Goal: Information Seeking & Learning: Compare options

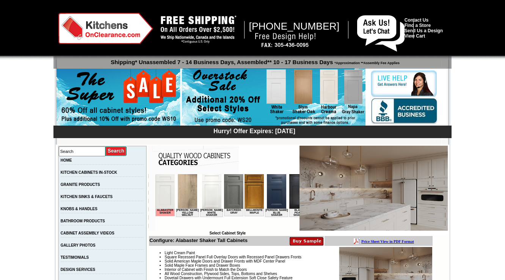
scroll to position [0, 512]
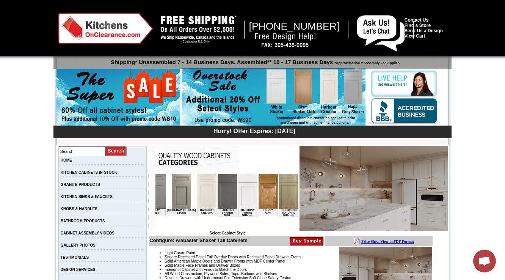
click at [258, 196] on img at bounding box center [267, 191] width 19 height 34
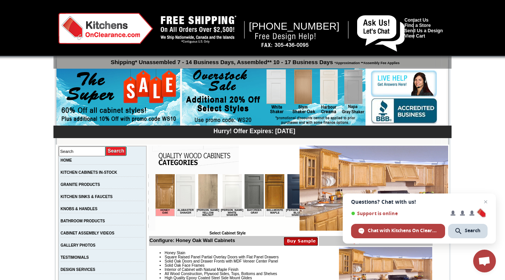
scroll to position [152, 0]
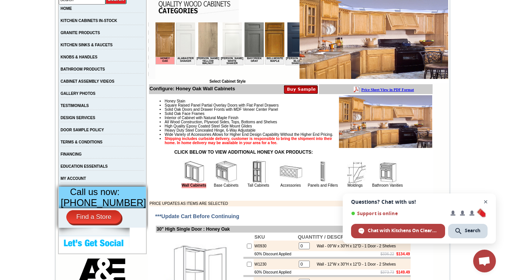
click at [487, 202] on span "Open chat" at bounding box center [485, 201] width 9 height 9
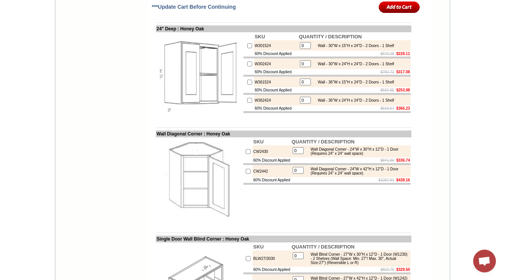
scroll to position [1516, 0]
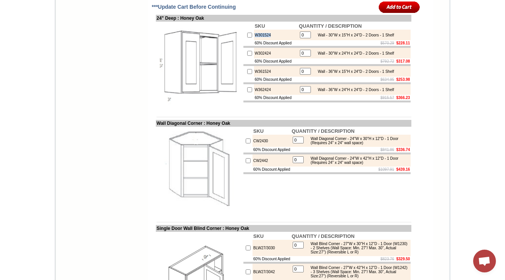
drag, startPoint x: 266, startPoint y: 86, endPoint x: 247, endPoint y: 88, distance: 19.4
click at [254, 40] on td "W301524" at bounding box center [276, 35] width 44 height 11
copy td "W301524"
click at [266, 95] on td "W362424" at bounding box center [276, 89] width 44 height 11
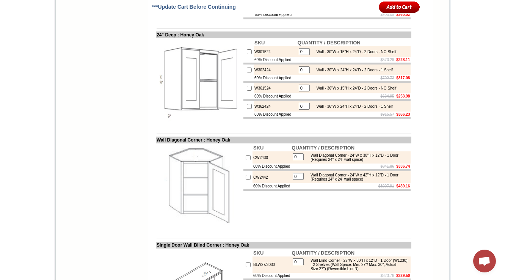
scroll to position [1510, 0]
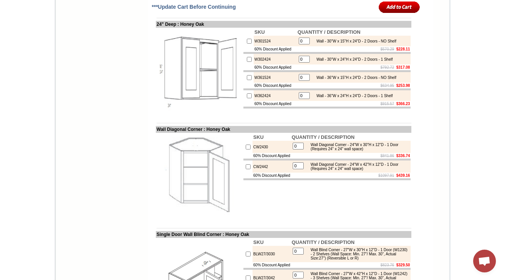
click at [190, 114] on img at bounding box center [199, 70] width 85 height 85
click at [254, 64] on td "W302424" at bounding box center [275, 59] width 43 height 11
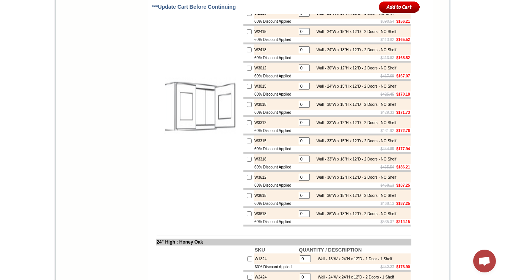
scroll to position [1119, 0]
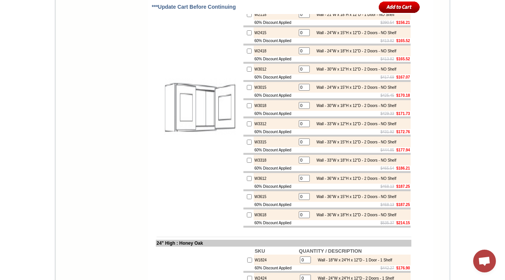
click at [254, 20] on td "W2118" at bounding box center [275, 14] width 43 height 11
copy td "W2118"
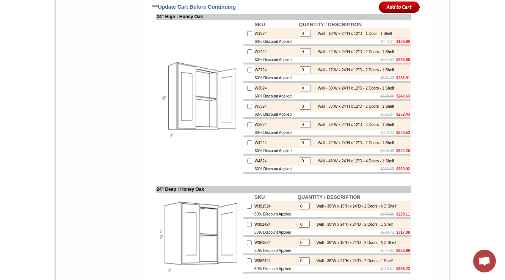
scroll to position [1331, 0]
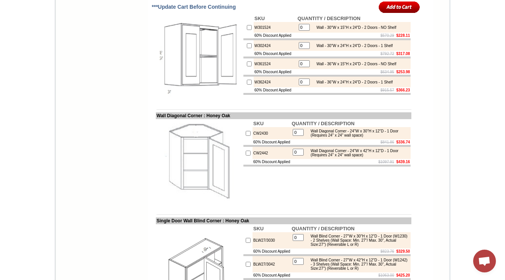
scroll to position [1513, 0]
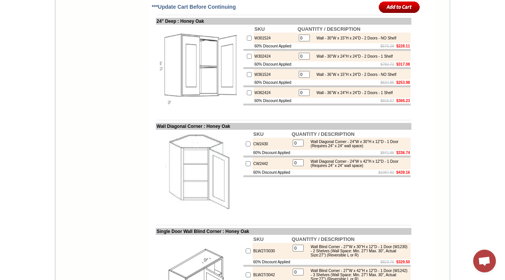
click at [243, 80] on td at bounding box center [248, 74] width 10 height 11
click at [254, 43] on td "W301524" at bounding box center [275, 38] width 43 height 11
click at [263, 61] on td "W302424" at bounding box center [275, 56] width 43 height 11
drag, startPoint x: 265, startPoint y: 106, endPoint x: 245, endPoint y: 107, distance: 19.3
click at [254, 61] on td "W302424" at bounding box center [275, 56] width 43 height 11
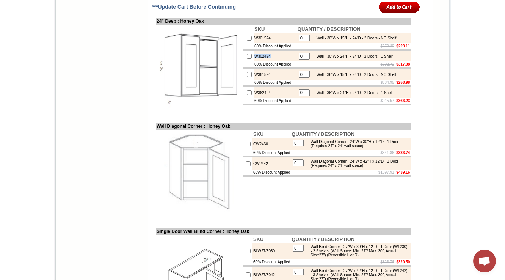
copy td "W302424"
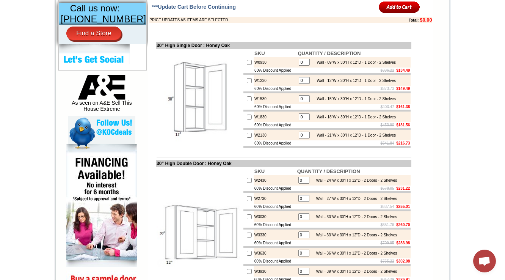
scroll to position [282, 0]
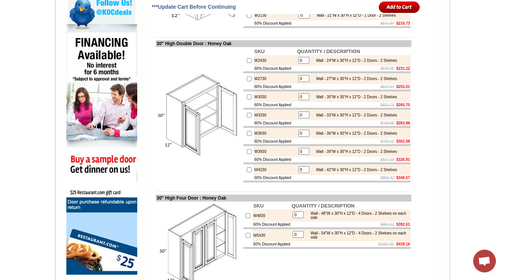
scroll to position [455, 0]
click at [232, 100] on img at bounding box center [199, 114] width 85 height 85
click at [261, 66] on td "W2430" at bounding box center [275, 60] width 43 height 11
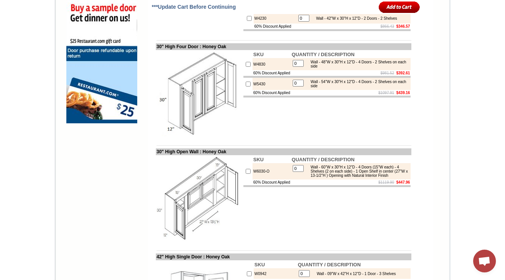
scroll to position [606, 0]
click at [258, 70] on td "W4830" at bounding box center [271, 64] width 38 height 12
drag, startPoint x: 311, startPoint y: 111, endPoint x: 355, endPoint y: 112, distance: 44.0
click at [355, 88] on div "Wall - 54"W x 30"H x 12"D - 4 Doors - 2 Shelves on each side" at bounding box center [358, 83] width 102 height 8
click at [337, 70] on td "0 Wall - 48"W x 30"H x 12"D - 4 Doors - 2 Shelves on each side" at bounding box center [351, 64] width 120 height 12
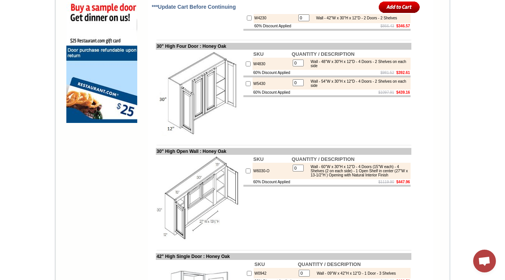
click at [269, 134] on td "SKU QUANTITY / DESCRIPTION W4830 0 Wall - 48"W x 30"H x 12"D - 4 Doors - 2 Shel…" at bounding box center [327, 93] width 169 height 87
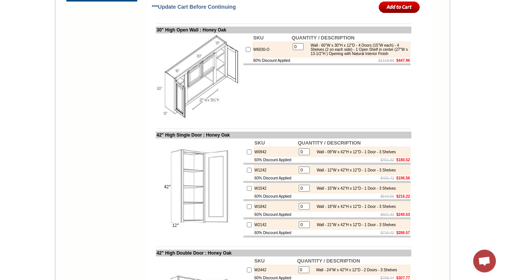
scroll to position [758, 0]
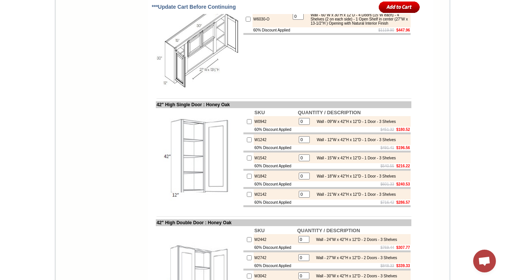
click at [311, 90] on td "SKU QUANTITY / DESCRIPTION W6030-O 0 Wall - 60"W x 30"H x 12"D - 4 Doors (15"W …" at bounding box center [327, 46] width 169 height 87
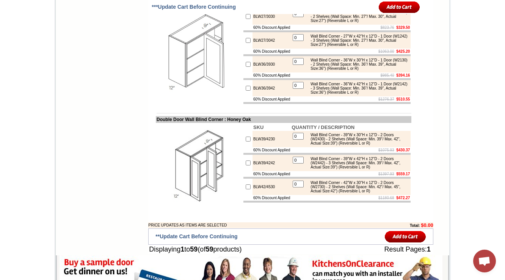
scroll to position [1736, 0]
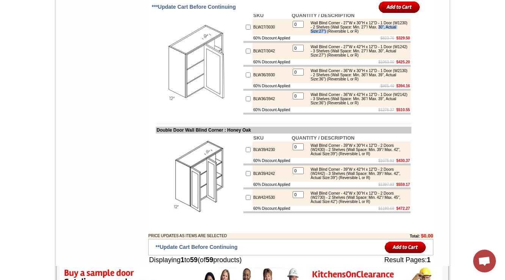
drag, startPoint x: 310, startPoint y: 83, endPoint x: 352, endPoint y: 83, distance: 41.7
click at [352, 33] on div "Wall Blind Corner - 27"W x 30"H x 12"D - 1 Door (W1230) - 2 Shelves (Wall Space…" at bounding box center [358, 27] width 102 height 13
click at [335, 57] on div "Wall Blind Corner - 27"W x 42"H x 12"D - 1 Door (W1242) - 3 Shelves (Wall Space…" at bounding box center [358, 51] width 102 height 13
click at [361, 33] on div "Wall Blind Corner - 27"W x 30"H x 12"D - 1 Door (W1230) - 2 Shelves (Wall Space…" at bounding box center [358, 27] width 102 height 13
click at [319, 34] on table "0 Wall Blind Corner - 27"W x 30"H x 12"D - 1 Door (W1230) - 2 Shelves (Wall Spa…" at bounding box center [350, 27] width 118 height 15
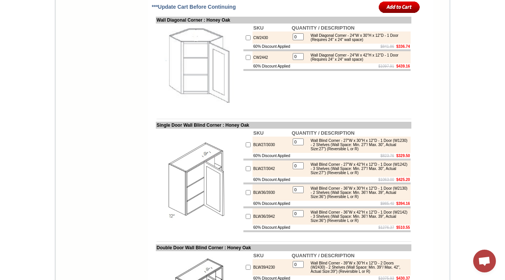
scroll to position [1628, 0]
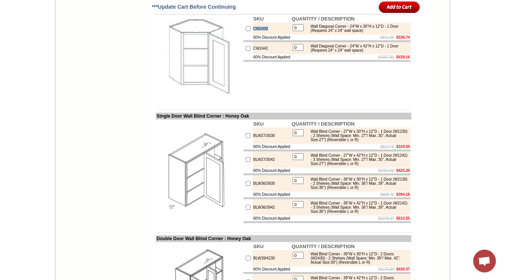
click at [253, 34] on td "CW2430" at bounding box center [271, 28] width 38 height 12
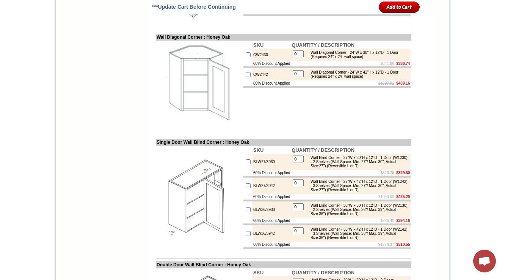
scroll to position [1598, 0]
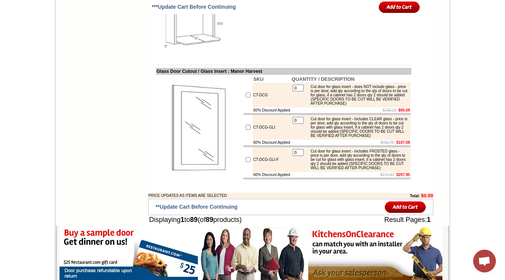
scroll to position [2658, 0]
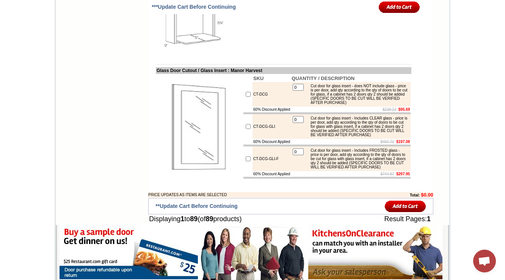
drag, startPoint x: 150, startPoint y: 85, endPoint x: 210, endPoint y: 87, distance: 59.5
copy td "Microwave Wall Cabinet"
drag, startPoint x: 311, startPoint y: 103, endPoint x: 218, endPoint y: 118, distance: 94.4
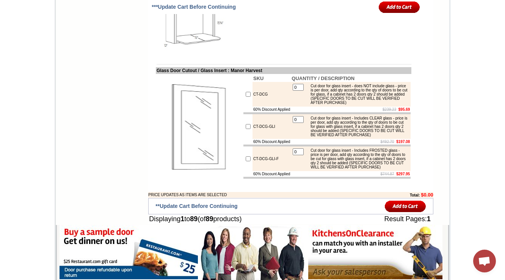
copy div "Microwave Cabinet - 30"W x 30"H x 12"D - 2 Doors (12"H each) - 1 Shelf (15"D) (…"
click at [313, 56] on td "SKU QUANTITY / DESCRIPTION MW3030 0 Microwave Cabinet - 30"W x 30"H x 12"D - 2 …" at bounding box center [327, 12] width 169 height 87
click at [262, 64] on hr at bounding box center [284, 64] width 255 height 0
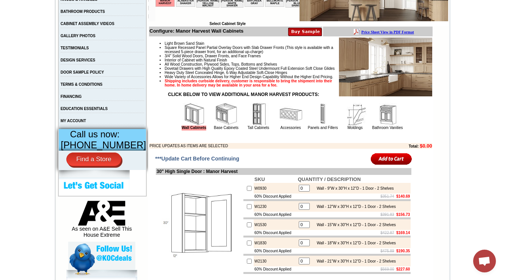
scroll to position [212, 0]
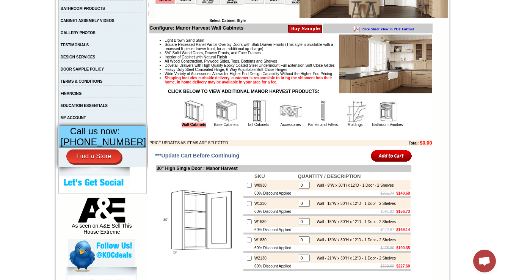
click at [215, 122] on img at bounding box center [226, 111] width 23 height 23
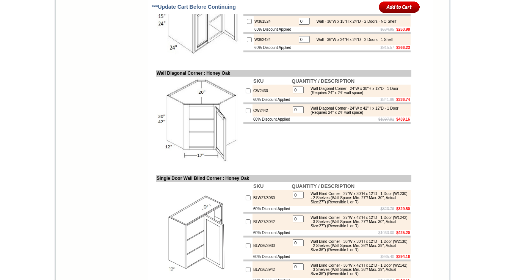
scroll to position [1596, 0]
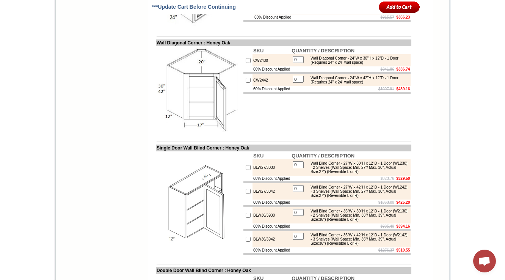
click at [252, 66] on td "CW2430" at bounding box center [271, 60] width 38 height 12
copy td "CW2430"
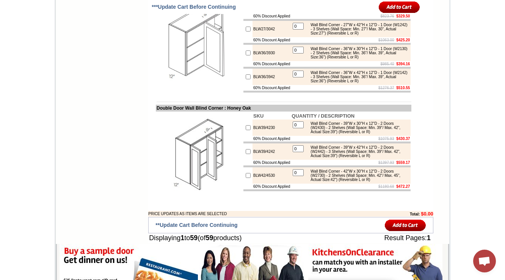
scroll to position [1748, 0]
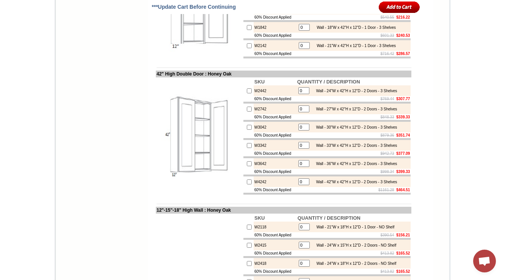
scroll to position [899, 0]
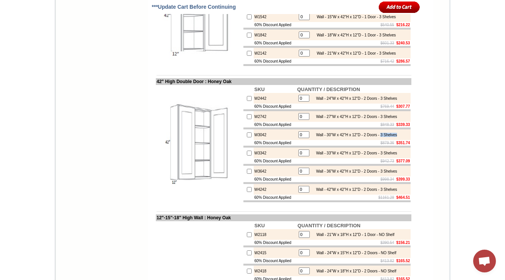
drag, startPoint x: 386, startPoint y: 166, endPoint x: 404, endPoint y: 166, distance: 18.2
click at [397, 137] on div "Wall - 30"W x 42"H x 12"D - 2 Doors - 3 Shelves" at bounding box center [354, 135] width 85 height 4
copy div "3 Shelves"
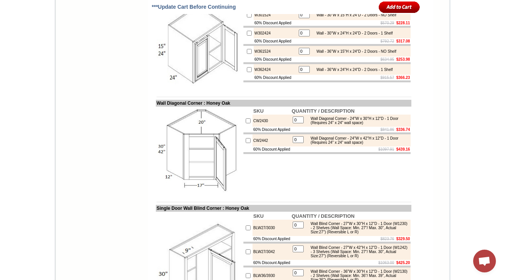
scroll to position [1552, 0]
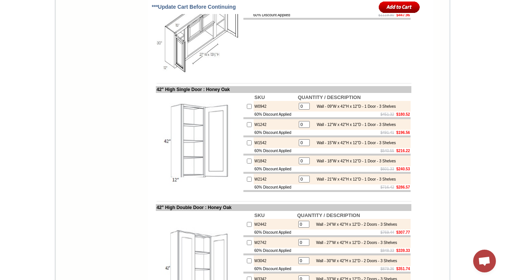
scroll to position [784, 0]
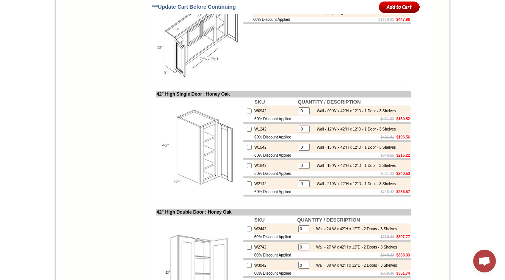
scroll to position [784, 0]
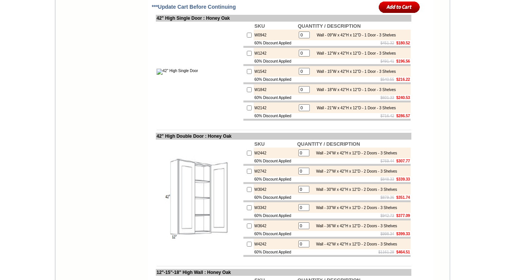
scroll to position [844, 0]
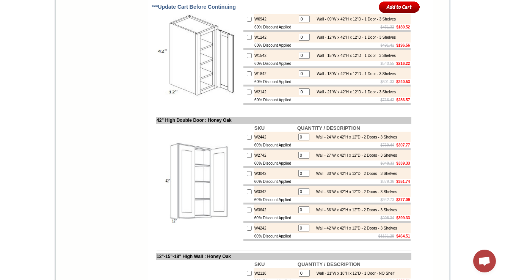
scroll to position [875, 0]
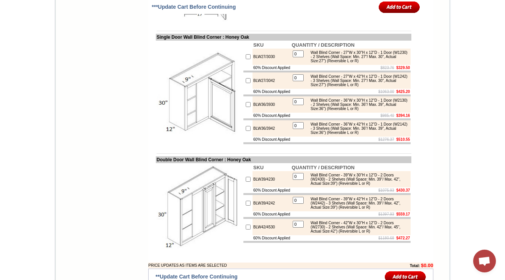
scroll to position [1710, 0]
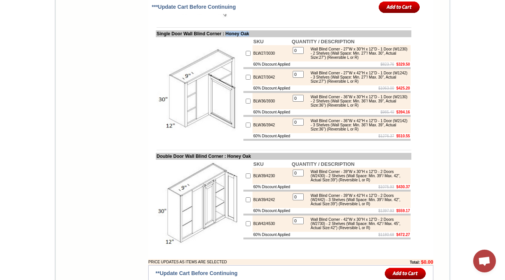
drag, startPoint x: 243, startPoint y: 87, endPoint x: 231, endPoint y: 87, distance: 12.1
click at [231, 37] on td "Single Door Wall Blind Corner : Honey Oak" at bounding box center [283, 33] width 255 height 7
copy td "Honey Oak"
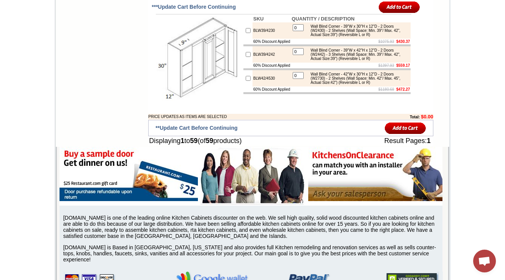
scroll to position [1862, 0]
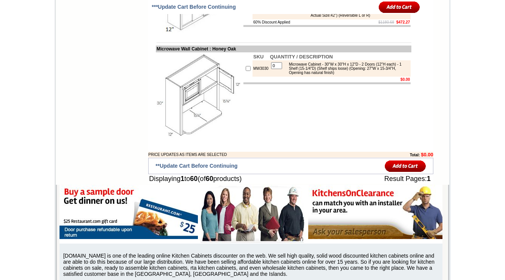
scroll to position [1953, 0]
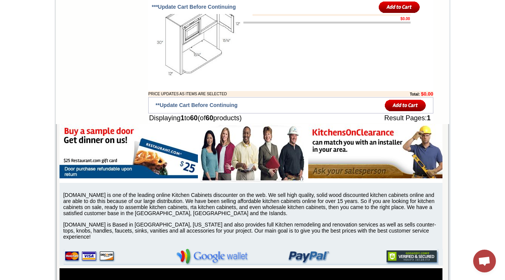
scroll to position [1994, 0]
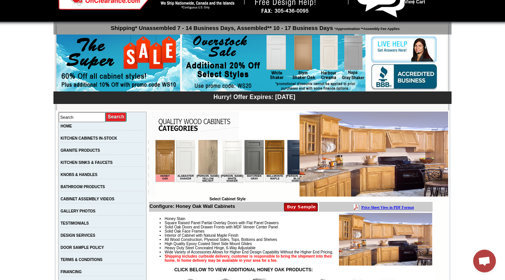
scroll to position [212, 0]
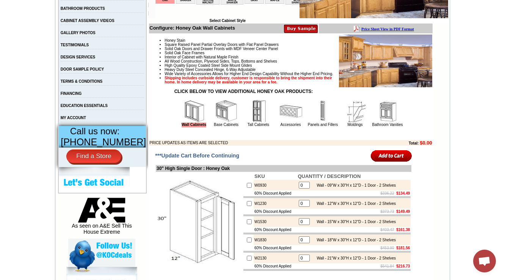
click at [222, 122] on img at bounding box center [226, 111] width 23 height 23
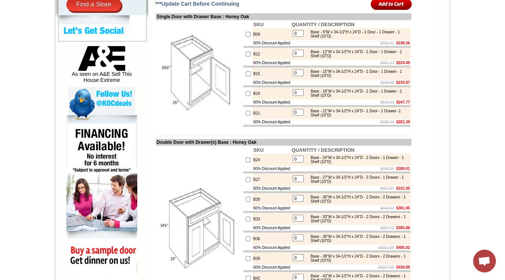
scroll to position [243, 0]
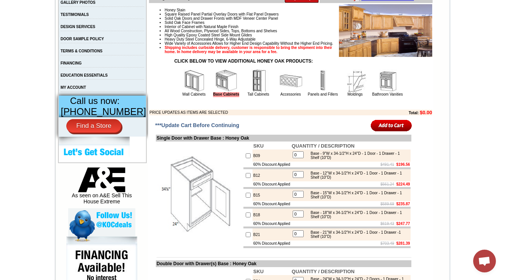
click at [191, 92] on img at bounding box center [194, 80] width 23 height 23
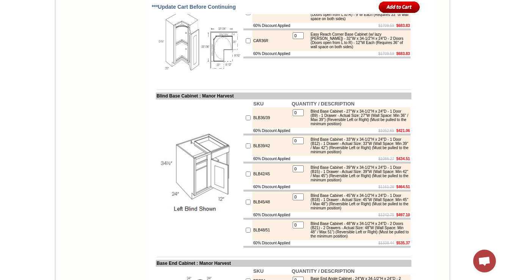
scroll to position [1737, 0]
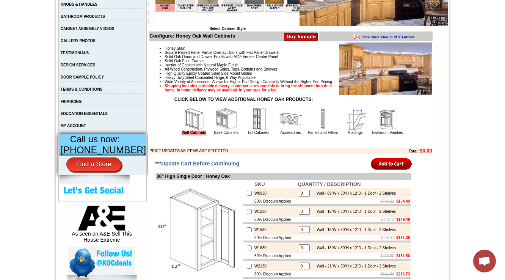
scroll to position [182, 0]
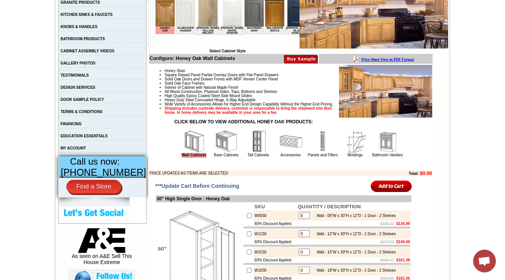
click at [222, 153] on img at bounding box center [226, 141] width 23 height 23
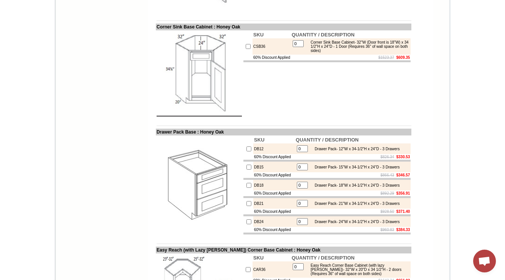
scroll to position [294, 0]
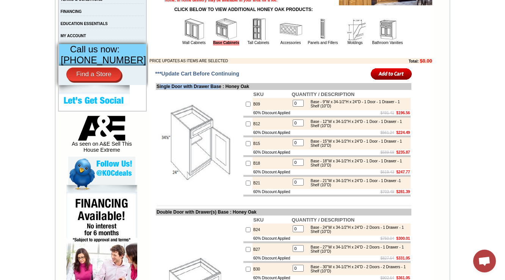
drag, startPoint x: 152, startPoint y: 100, endPoint x: 223, endPoint y: 100, distance: 70.9
click at [223, 90] on td "Single Door with Drawer Base : Honey Oak" at bounding box center [283, 86] width 255 height 7
copy td "ingle Door with Drawer Bas"
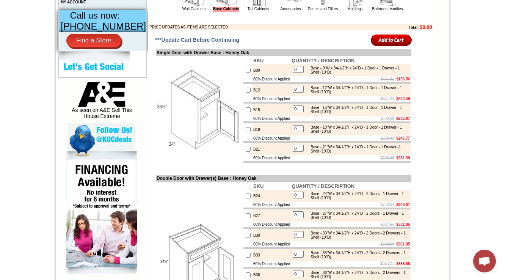
scroll to position [324, 0]
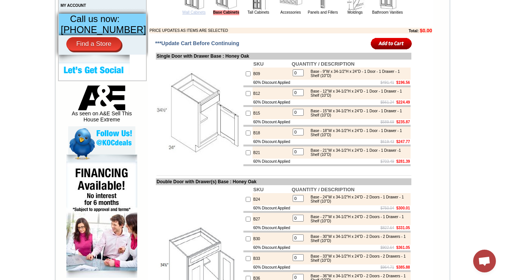
click at [182, 14] on link "Wall Cabinets" at bounding box center [193, 12] width 23 height 4
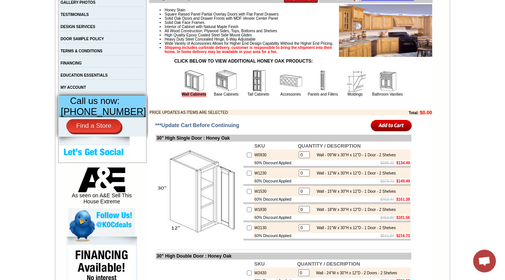
click at [222, 82] on img at bounding box center [226, 80] width 23 height 23
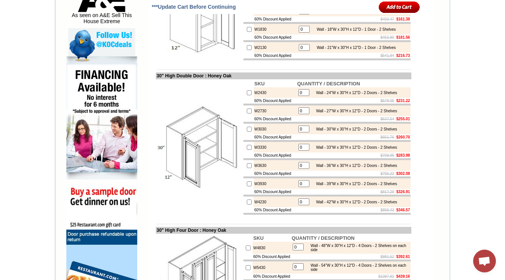
scroll to position [424, 0]
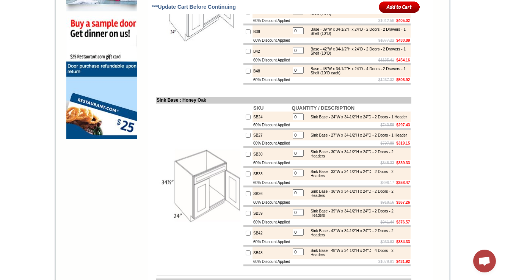
scroll to position [631, 0]
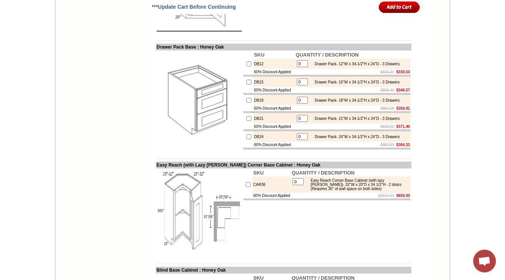
scroll to position [1237, 0]
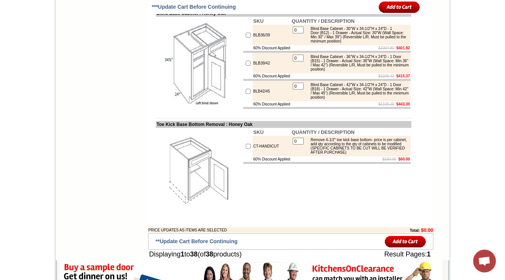
scroll to position [1401, 0]
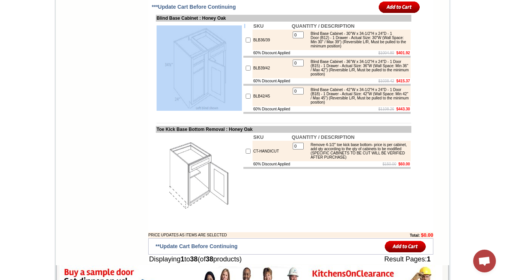
drag, startPoint x: 247, startPoint y: 121, endPoint x: 244, endPoint y: 127, distance: 7.0
click at [179, 111] on img at bounding box center [199, 67] width 85 height 85
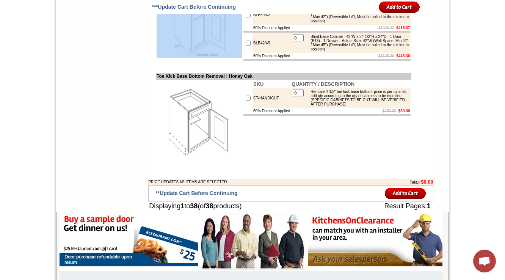
scroll to position [1461, 0]
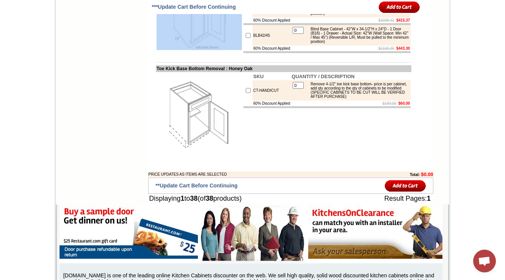
click at [157, 50] on img at bounding box center [199, 7] width 85 height 85
click at [326, 25] on td at bounding box center [326, 24] width 167 height 2
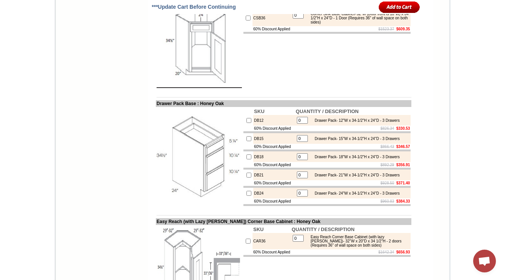
scroll to position [1082, 0]
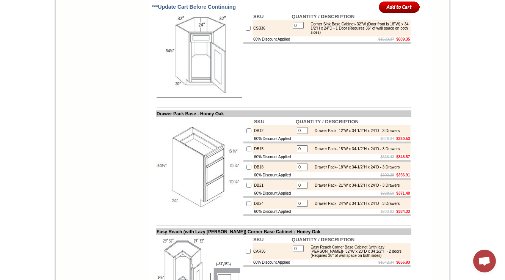
click at [265, 99] on td "SKU QUANTITY / DESCRIPTION CSB36 0 Corner Sink Base Cabinet- 32"W (Door front i…" at bounding box center [327, 55] width 169 height 87
click at [215, 98] on img at bounding box center [199, 55] width 85 height 85
click at [185, 98] on img at bounding box center [199, 55] width 85 height 85
click at [225, 98] on img at bounding box center [199, 55] width 85 height 85
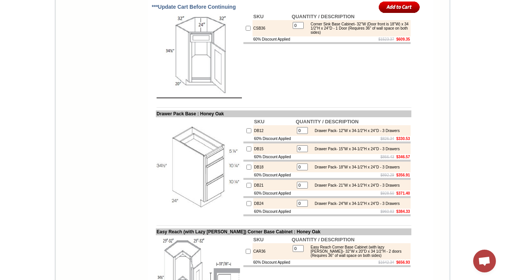
click at [189, 98] on img at bounding box center [199, 55] width 85 height 85
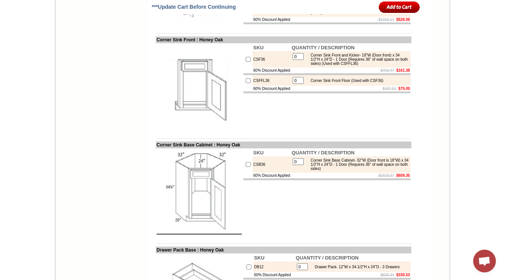
scroll to position [671, 0]
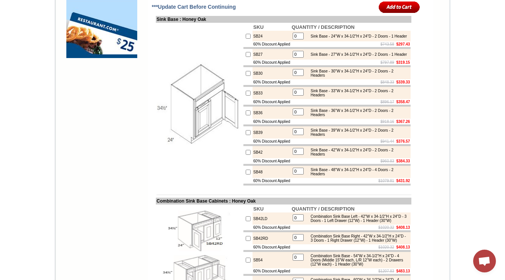
click at [253, 178] on td "SB48" at bounding box center [271, 172] width 38 height 12
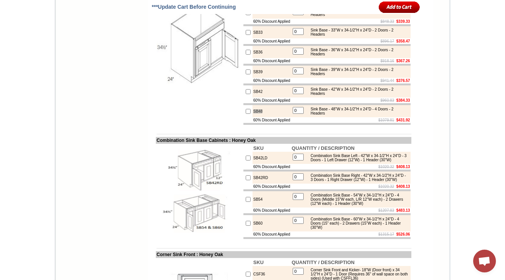
scroll to position [1293, 0]
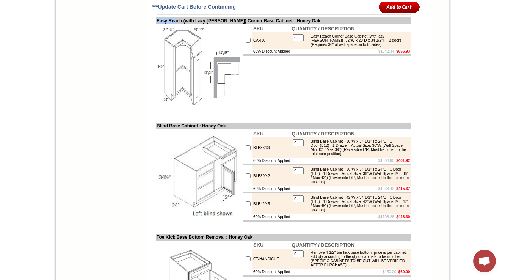
drag, startPoint x: 149, startPoint y: 115, endPoint x: 173, endPoint y: 117, distance: 24.8
click at [338, 111] on td "SKU QUANTITY / DESCRIPTION CAR36 0 Easy Reach Corner Base Cabinet (with lazy su…" at bounding box center [327, 67] width 169 height 87
click at [353, 54] on td "$1642.34 $656.93" at bounding box center [351, 52] width 120 height 6
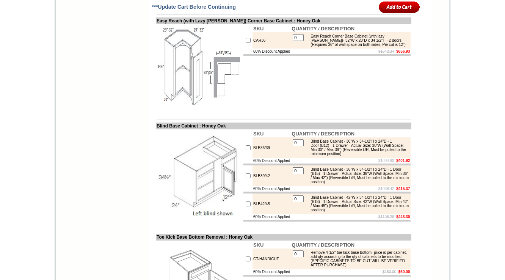
scroll to position [1293, 0]
click at [352, 47] on div "Easy Reach Corner Base Cabinet (with lazy [PERSON_NAME])- 32"W x 20"D x 34 1/2"…" at bounding box center [358, 40] width 102 height 13
click at [349, 47] on div "Easy Reach Corner Base Cabinet (with lazy [PERSON_NAME])- 32"W x 20"D x 34 1/2"…" at bounding box center [358, 40] width 102 height 13
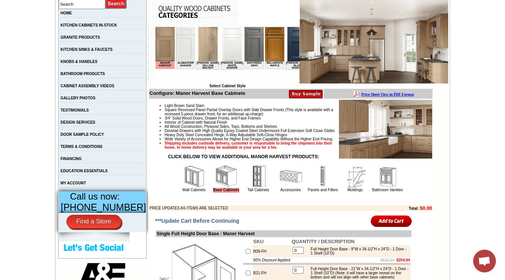
scroll to position [268, 0]
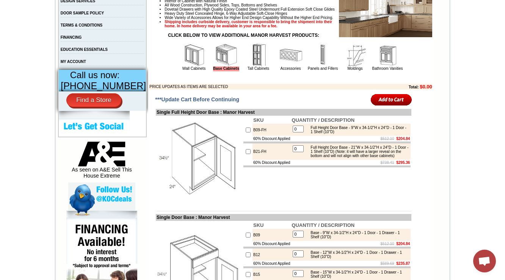
click at [254, 66] on img at bounding box center [258, 55] width 23 height 23
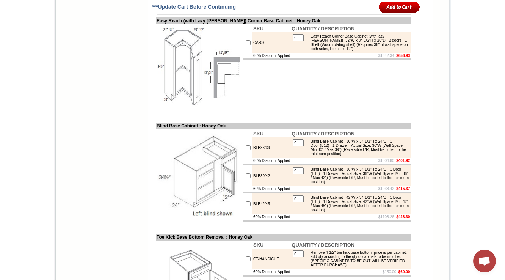
scroll to position [1323, 0]
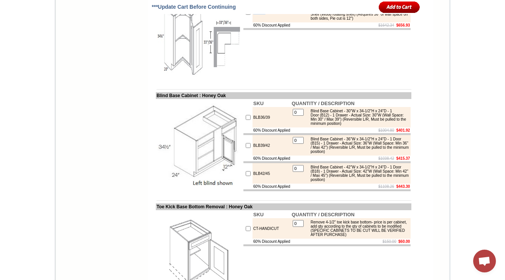
click at [294, 81] on td "SKU QUANTITY / DESCRIPTION CAR36 0 Easy Reach Corner Base Cabinet (with lazy su…" at bounding box center [327, 37] width 169 height 87
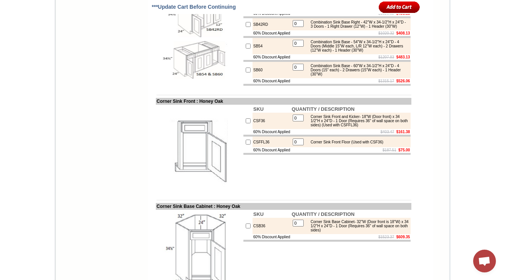
scroll to position [896, 0]
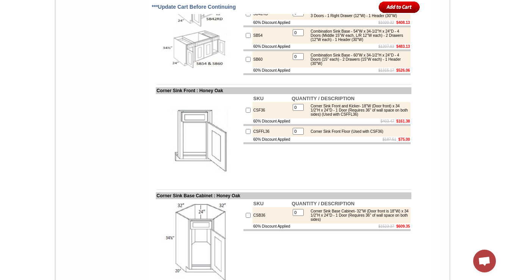
click at [326, 27] on td at bounding box center [326, 26] width 167 height 2
drag, startPoint x: 360, startPoint y: 105, endPoint x: 373, endPoint y: 103, distance: 13.3
click at [373, 42] on div "Combination Sink Base - 54"W x 34-1/2"H x 24"D - 4 Doors (Middle 15"W each, L/R…" at bounding box center [358, 35] width 102 height 13
click at [367, 42] on div "Combination Sink Base - 54"W x 34-1/2"H x 24"D - 4 Doors (Middle 15"W each, L/R…" at bounding box center [358, 35] width 102 height 13
click at [352, 66] on div "Combination Sink Base - 60"W x 34-1/2"H x 24"D - 4 Doors (15" each) - 2 Drawers…" at bounding box center [358, 59] width 102 height 13
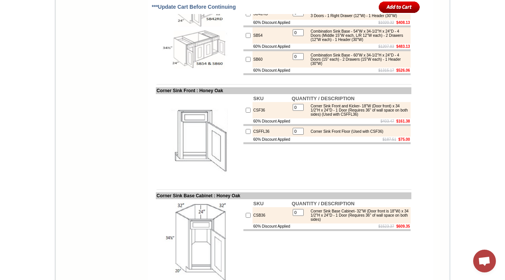
click at [353, 42] on div "Combination Sink Base - 54"W x 34-1/2"H x 24"D - 4 Doors (Middle 15"W each, L/R…" at bounding box center [358, 35] width 102 height 13
click at [355, 42] on div "Combination Sink Base - 54"W x 34-1/2"H x 24"D - 4 Doors (Middle 15"W each, L/R…" at bounding box center [358, 35] width 102 height 13
click at [345, 42] on div "Combination Sink Base - 54"W x 34-1/2"H x 24"D - 4 Doors (Middle 15"W each, L/R…" at bounding box center [358, 35] width 102 height 13
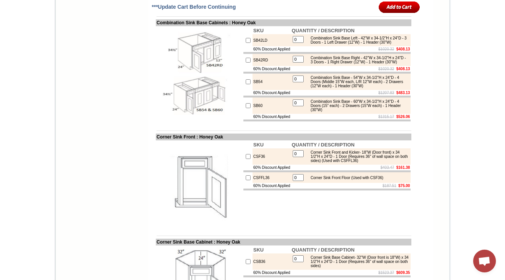
scroll to position [835, 0]
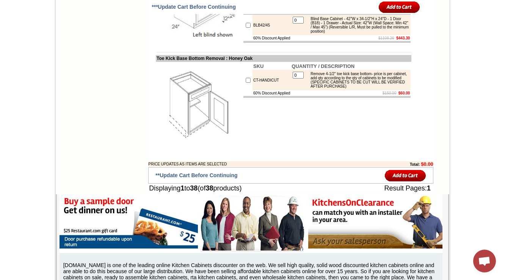
scroll to position [1562, 0]
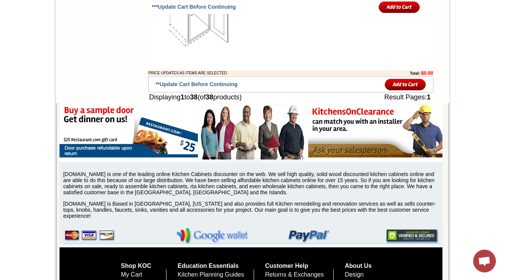
drag, startPoint x: 275, startPoint y: 101, endPoint x: 242, endPoint y: 104, distance: 33.5
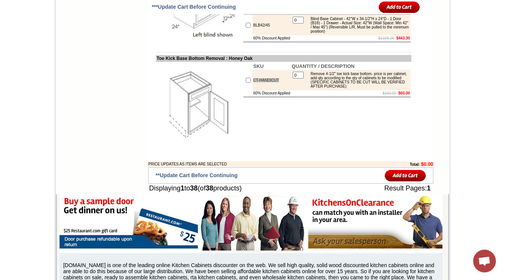
scroll to position [1381, 0]
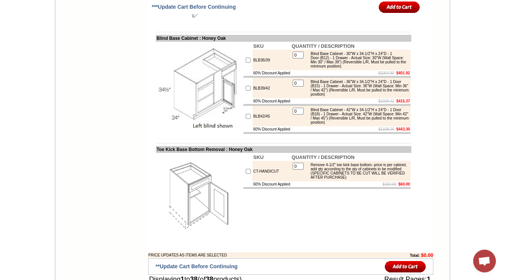
drag, startPoint x: 262, startPoint y: 58, endPoint x: 237, endPoint y: 58, distance: 24.6
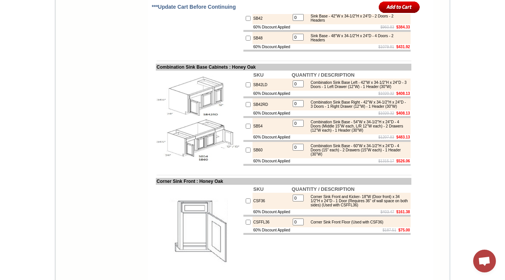
scroll to position [805, 0]
click at [243, 111] on tr "SB42RD 0 Combination Sink Base Right - 42"W x 34-1/2"H x 24"D - 3 Doors - 1 Rig…" at bounding box center [326, 105] width 167 height 12
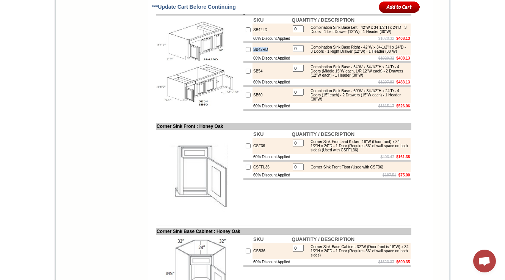
scroll to position [865, 0]
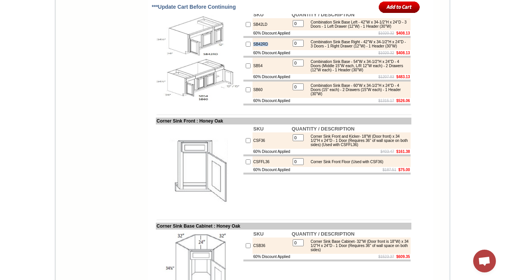
click at [159, 101] on img at bounding box center [199, 58] width 85 height 85
click at [260, 50] on td "SB42RD" at bounding box center [271, 44] width 38 height 12
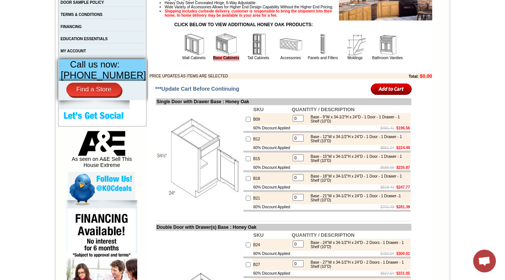
scroll to position [273, 0]
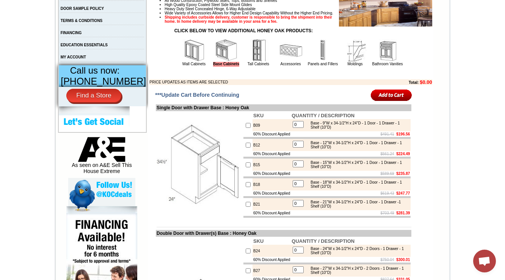
click at [248, 62] on img at bounding box center [258, 50] width 23 height 23
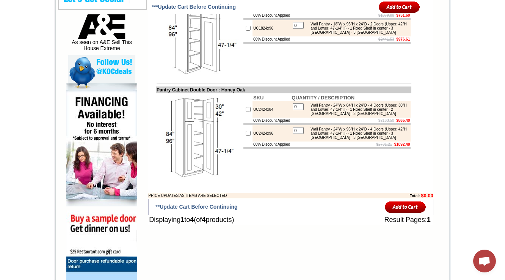
scroll to position [338, 0]
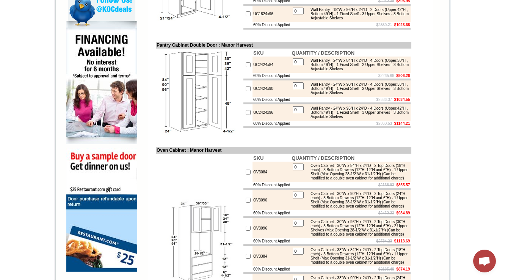
scroll to position [306, 0]
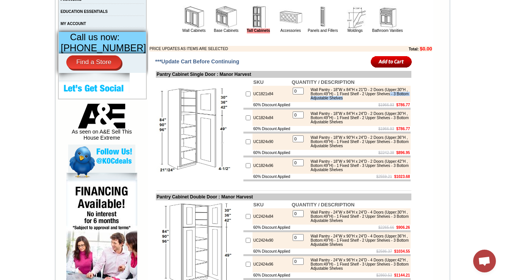
drag, startPoint x: 338, startPoint y: 118, endPoint x: 397, endPoint y: 117, distance: 59.1
click at [397, 100] on div "Wall Pantry - 18"W x 84"H x 21"D - 2 Doors (Upper:30"H , Bottom:49"H) - 1 Fixed…" at bounding box center [358, 94] width 102 height 13
copy div "- 3 Bottom Adjustable Shelves"
click at [340, 108] on td "$1966.93 $786.77" at bounding box center [351, 105] width 120 height 6
drag, startPoint x: 337, startPoint y: 113, endPoint x: 352, endPoint y: 113, distance: 14.4
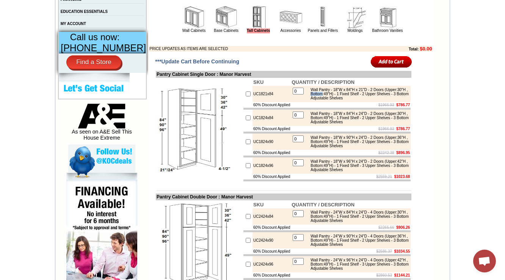
click at [352, 100] on div "Wall Pantry - 18"W x 84"H x 21"D - 2 Doors (Upper:30"H , Bottom:49"H) - 1 Fixed…" at bounding box center [358, 94] width 102 height 13
copy div "Bottom"
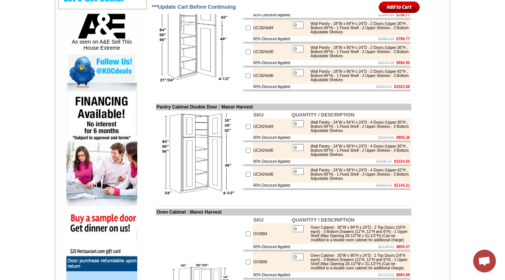
scroll to position [367, 0]
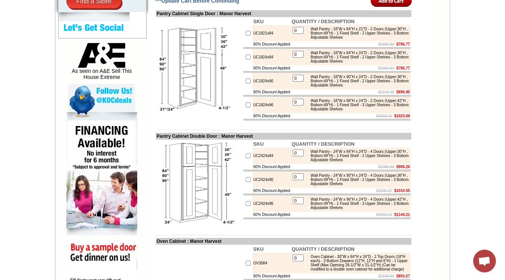
click at [422, 87] on form "***Update Cart Before Continuing Pantry Cabinet Single Door : Manor Harvest SKU…" at bounding box center [290, 224] width 285 height 464
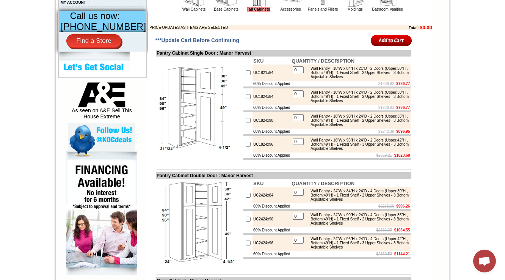
scroll to position [337, 0]
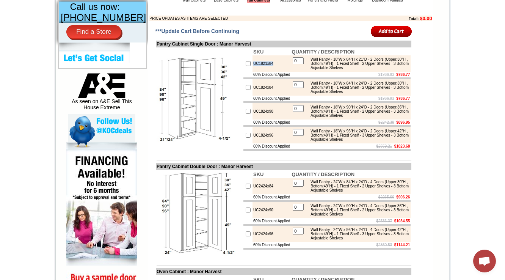
drag, startPoint x: 271, startPoint y: 83, endPoint x: 243, endPoint y: 88, distance: 28.4
click at [243, 72] on tr "UC1821x84 0 Wall Pantry - 18"W x 84"H x 21"D - 2 Doors (Upper:30"H , Bottom:49"…" at bounding box center [326, 63] width 167 height 16
copy tr "UC1821x84"
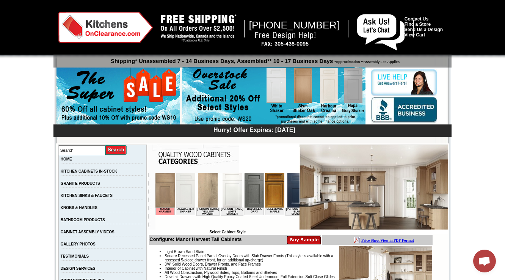
scroll to position [212, 0]
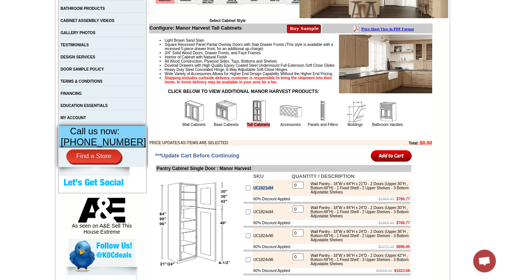
click at [379, 122] on img at bounding box center [387, 111] width 23 height 23
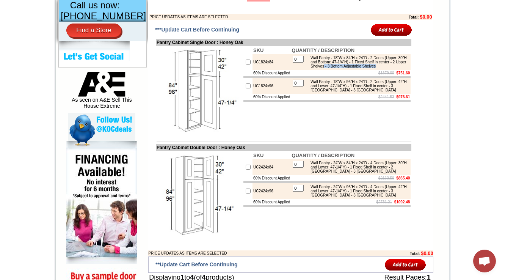
drag, startPoint x: 374, startPoint y: 83, endPoint x: 374, endPoint y: 88, distance: 5.3
click at [374, 68] on div "Wall Pantry - 18"W x 84"H x 24"D - 2 Doors (Upper: 30"H and Bottom: 47-1/4"H) -…" at bounding box center [358, 62] width 102 height 13
copy div "- 3 Bottom Adjustable Shelves"
click at [353, 68] on div "Wall Pantry - 18"W x 84"H x 24"D - 2 Doors (Upper: 30"H and Bottom: 47-1/4"H) -…" at bounding box center [358, 62] width 102 height 13
drag, startPoint x: 273, startPoint y: 79, endPoint x: 228, endPoint y: 83, distance: 45.3
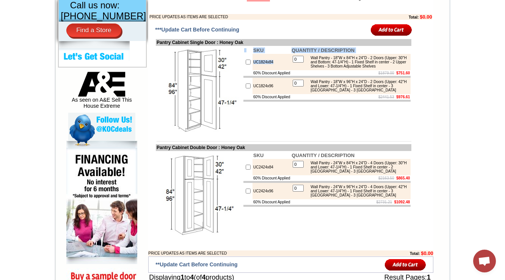
click at [228, 83] on tr "SKU QUANTITY / DESCRIPTION UC1824x84 0 Wall Pantry - 18"W x 84"H x 24"D - 2 Doo…" at bounding box center [283, 89] width 255 height 87
click at [252, 70] on td "UC1824x84" at bounding box center [271, 62] width 38 height 16
drag, startPoint x: 268, startPoint y: 110, endPoint x: 245, endPoint y: 113, distance: 23.7
click at [252, 94] on td "UC1824x96" at bounding box center [271, 86] width 38 height 16
copy td "UC1824x96"
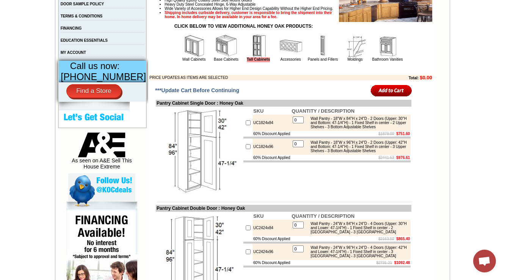
scroll to position [308, 0]
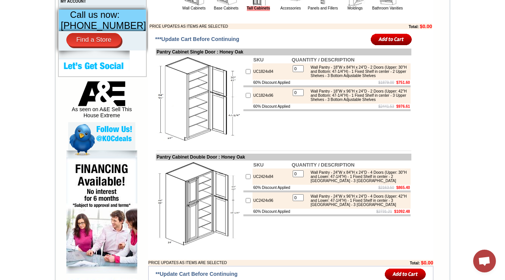
scroll to position [338, 0]
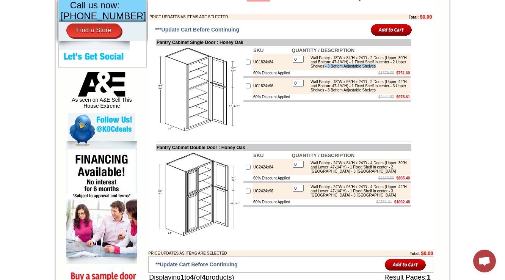
drag, startPoint x: 374, startPoint y: 83, endPoint x: 375, endPoint y: 86, distance: 3.9
click at [375, 68] on div "Wall Pantry - 18"W x 84"H x 24"D - 2 Doors (Upper: 30"H and Bottom: 47-1/4"H) -…" at bounding box center [358, 62] width 102 height 13
copy div "- 3 Bottom Adjustable Shelves"
drag, startPoint x: 374, startPoint y: 188, endPoint x: 377, endPoint y: 192, distance: 4.6
click at [377, 173] on div "Wall Pantry - 24"W x 84"H x 24"D - 4 Doors (Upper: 30"H and Bottom: 47-1/4"H) -…" at bounding box center [358, 167] width 102 height 13
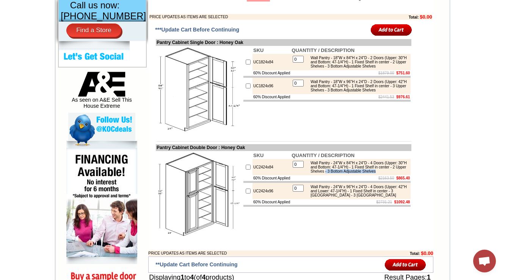
copy div "- 3 Bottom Adjustable Shelves"
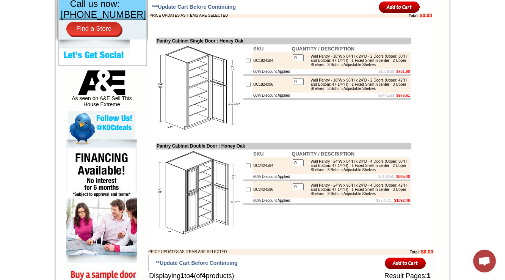
scroll to position [247, 0]
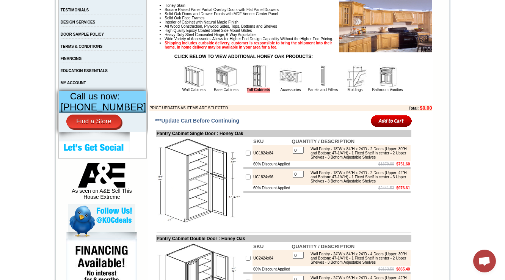
click at [283, 88] on img at bounding box center [290, 76] width 23 height 23
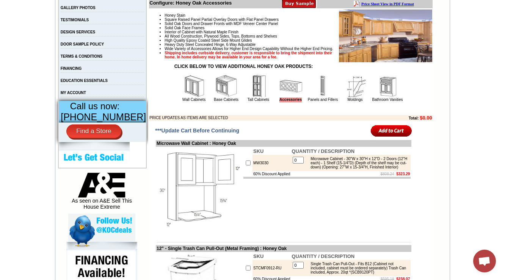
scroll to position [229, 0]
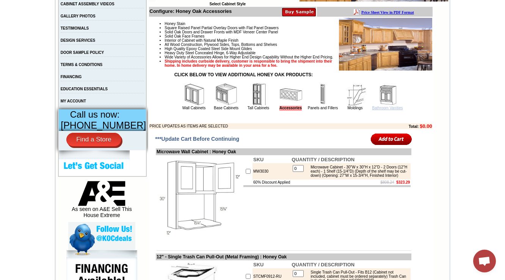
click at [395, 110] on link "Bathroom Vanities" at bounding box center [387, 108] width 31 height 4
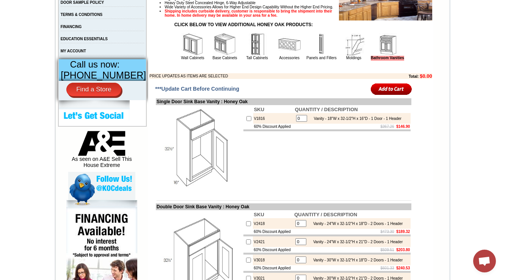
scroll to position [227, 0]
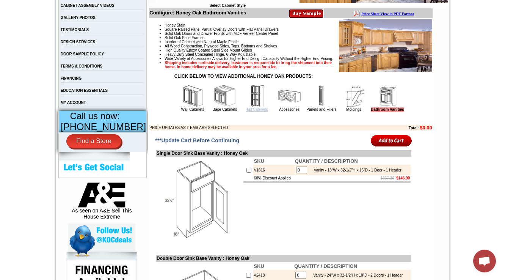
click at [246, 111] on link "Tall Cabinets" at bounding box center [257, 109] width 22 height 4
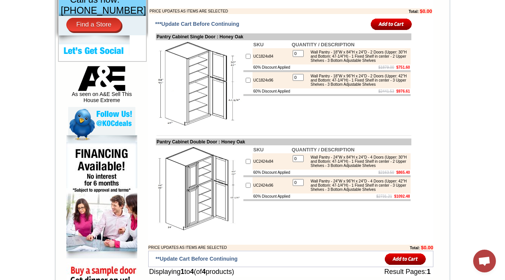
scroll to position [333, 0]
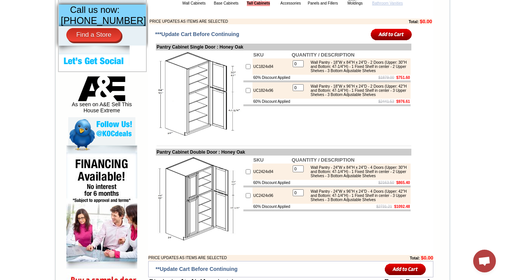
click at [386, 5] on link "Bathroom Vanities" at bounding box center [387, 3] width 31 height 4
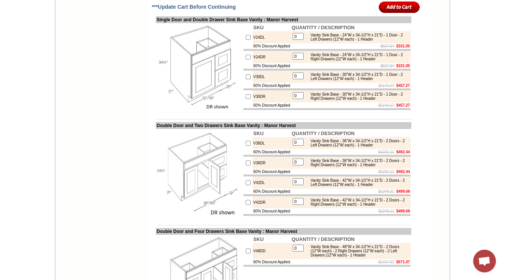
scroll to position [1004, 0]
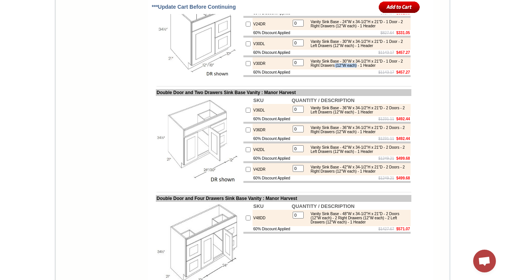
drag, startPoint x: 354, startPoint y: 124, endPoint x: 380, endPoint y: 122, distance: 25.4
click at [380, 67] on div "Vanity Sink Base - 30"W x 34-1/2"H x 21"D - 1 Door - 2 Right Drawers (12"W each…" at bounding box center [358, 63] width 102 height 8
click at [363, 75] on td "$1143.17 $457.27" at bounding box center [351, 72] width 120 height 6
drag, startPoint x: 355, startPoint y: 124, endPoint x: 380, endPoint y: 123, distance: 24.7
click at [380, 67] on div "Vanity Sink Base - 30"W x 34-1/2"H x 21"D - 1 Door - 2 Right Drawers (12"W each…" at bounding box center [358, 63] width 102 height 8
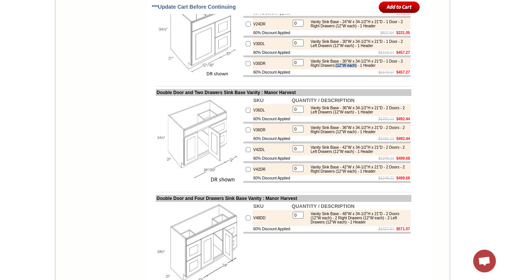
copy div "(12"W each)"
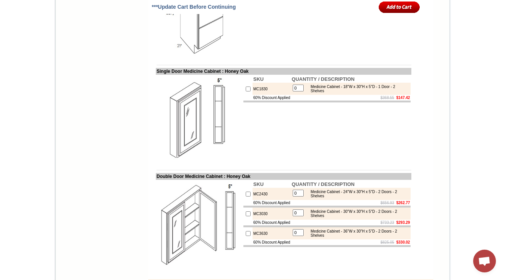
scroll to position [952, 0]
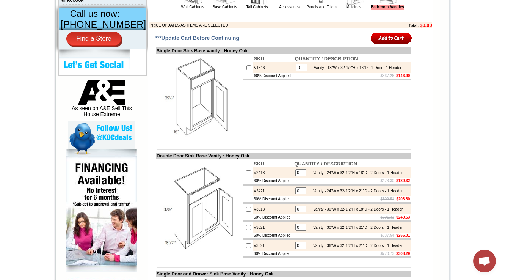
scroll to position [333, 0]
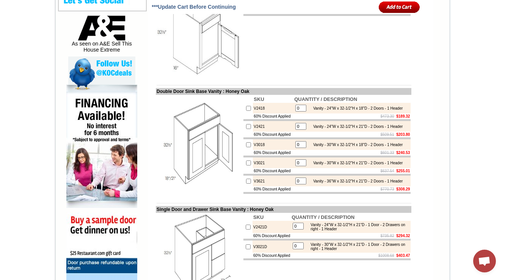
scroll to position [364, 0]
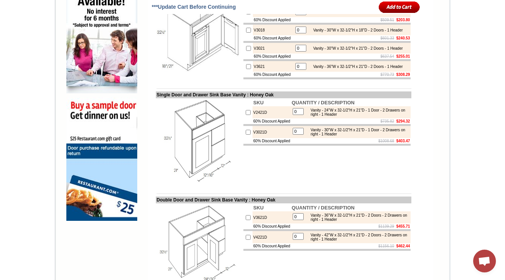
scroll to position [515, 0]
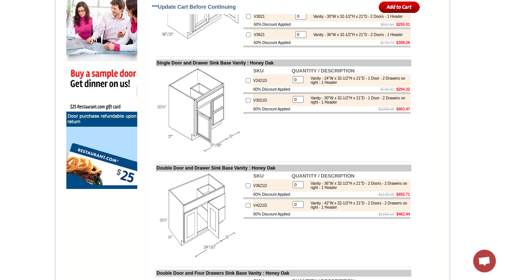
scroll to position [544, 0]
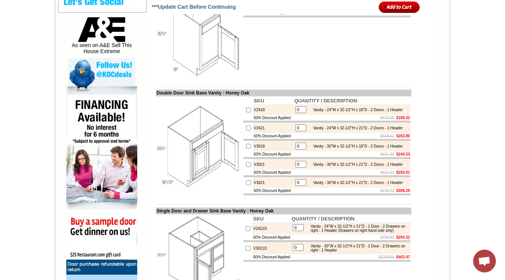
scroll to position [514, 0]
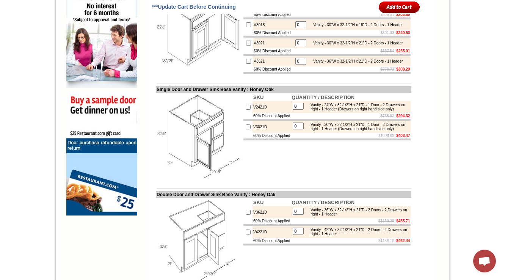
click at [258, 133] on td "V3021D" at bounding box center [271, 127] width 38 height 12
copy td "V3021D"
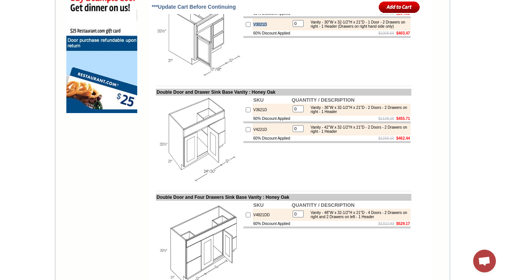
scroll to position [605, 0]
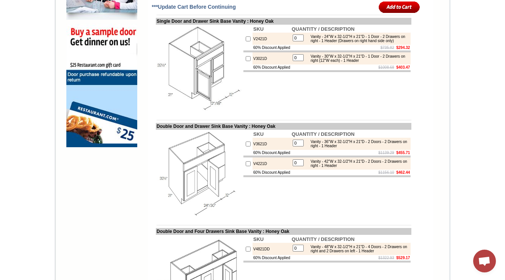
scroll to position [575, 0]
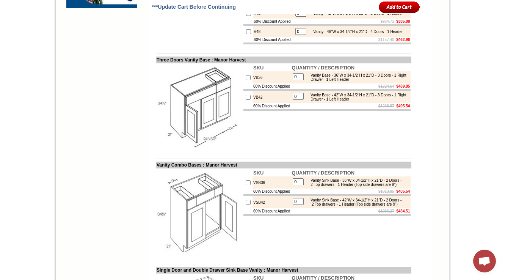
scroll to position [1151, 0]
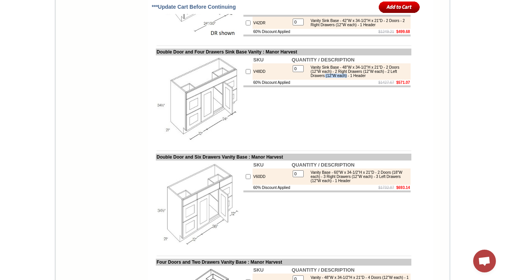
drag, startPoint x: 354, startPoint y: 146, endPoint x: 378, endPoint y: 144, distance: 24.7
click at [378, 78] on div "Vanity Sink Base - 48"W x 34-1/2"H x 21"D - 2 Doors (12"W each) - 2 Right Drawe…" at bounding box center [358, 71] width 102 height 13
copy div "(12"W each)"
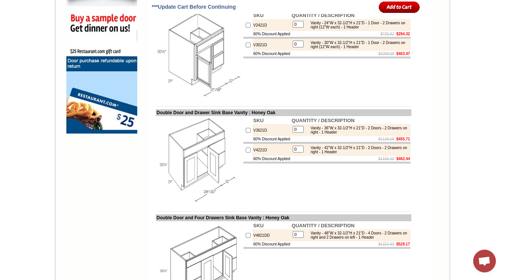
scroll to position [605, 0]
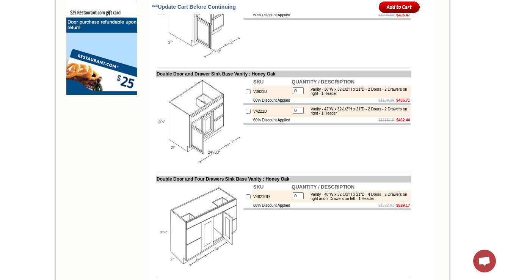
scroll to position [635, 0]
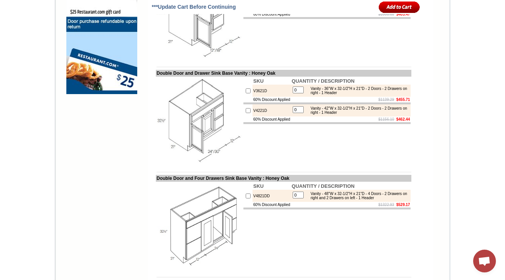
drag, startPoint x: 342, startPoint y: 42, endPoint x: 368, endPoint y: 42, distance: 26.2
click at [368, 9] on div "Vanity - 30"W x 32-1/2"H x 21"D - 1 Door - 2 Drawers on right (12"W each) - 1 H…" at bounding box center [358, 5] width 102 height 8
copy div "(12"W each)"
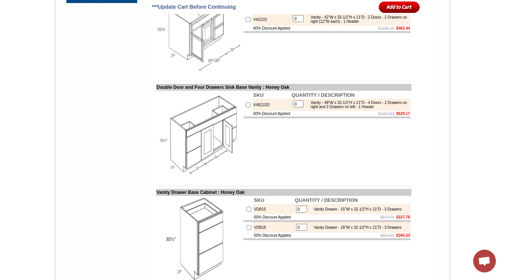
scroll to position [756, 0]
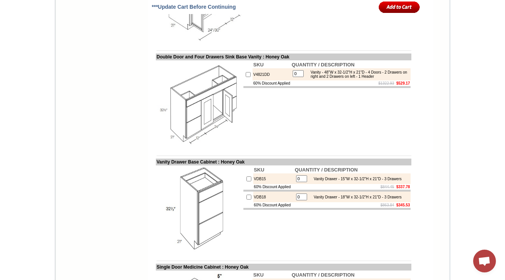
click at [252, 80] on td "V4821DD" at bounding box center [271, 74] width 38 height 12
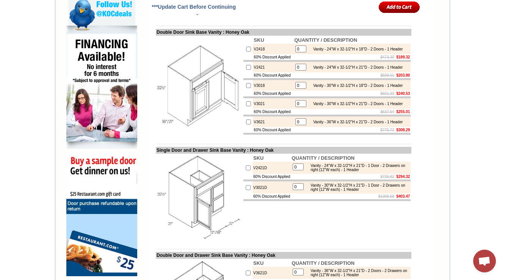
scroll to position [830, 0]
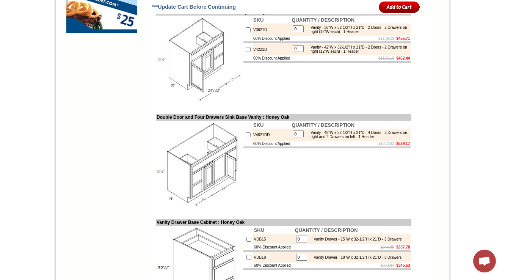
scroll to position [742, 0]
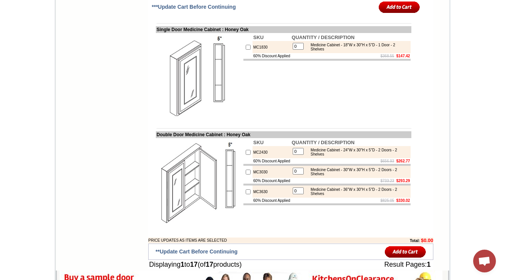
scroll to position [985, 0]
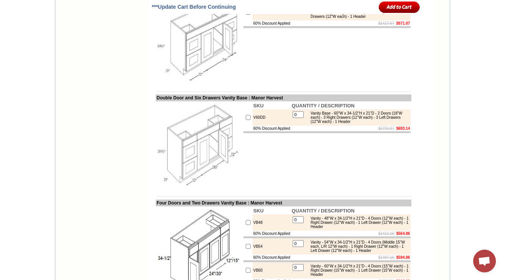
scroll to position [1712, 0]
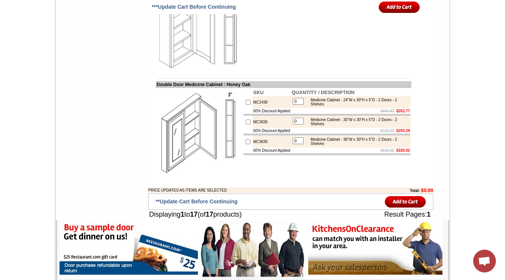
scroll to position [1024, 0]
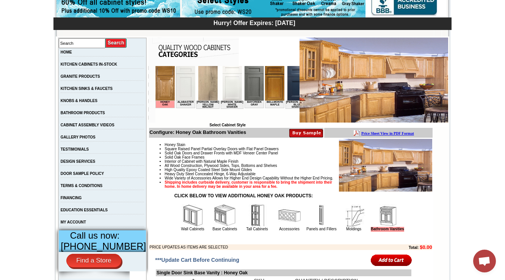
scroll to position [182, 0]
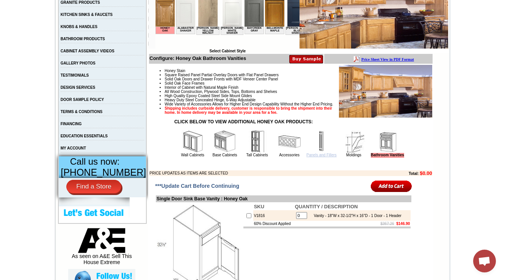
click at [314, 157] on link "Panels and Fillers" at bounding box center [321, 155] width 30 height 4
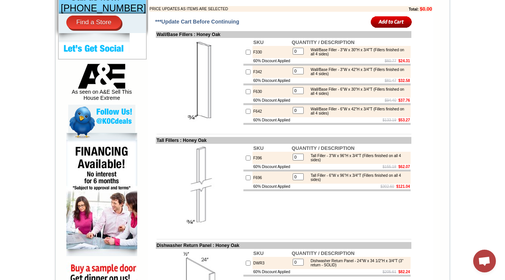
scroll to position [283, 0]
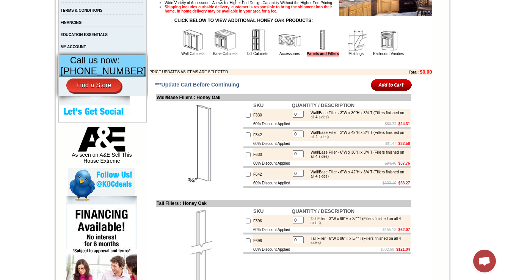
click at [358, 52] on img at bounding box center [355, 40] width 23 height 23
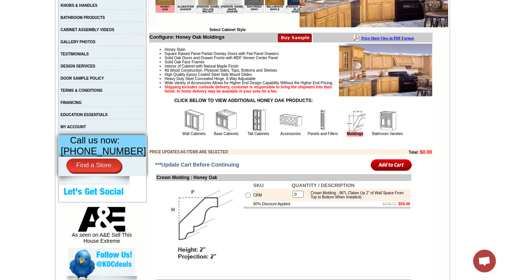
scroll to position [152, 0]
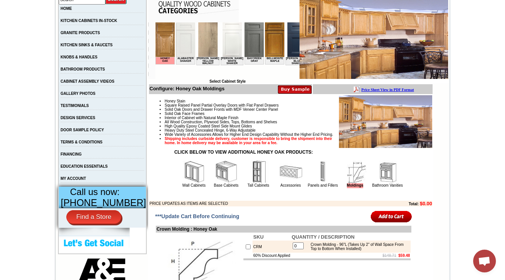
click at [282, 183] on img at bounding box center [290, 171] width 23 height 23
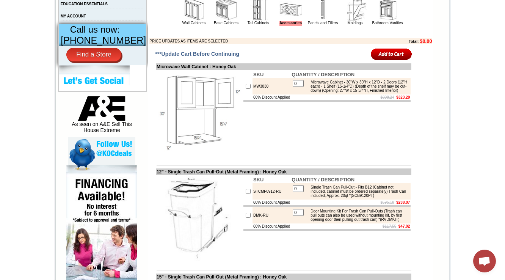
scroll to position [303, 0]
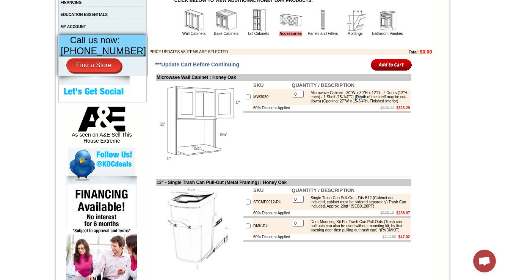
drag, startPoint x: 388, startPoint y: 111, endPoint x: 394, endPoint y: 111, distance: 5.7
click at [394, 103] on div "Microwave Cabinet - 30"W x 30"H x 12"D - 2 Doors (12"H each) - 1 Shelf (15-1/4"…" at bounding box center [358, 97] width 102 height 13
click at [292, 105] on td "0 Microwave Cabinet - 30"W x 30"H x 12"D - 2 Doors (12"H each) - 1 Shelf (15-1/…" at bounding box center [351, 97] width 120 height 16
click at [252, 105] on td "MW3030" at bounding box center [271, 97] width 38 height 16
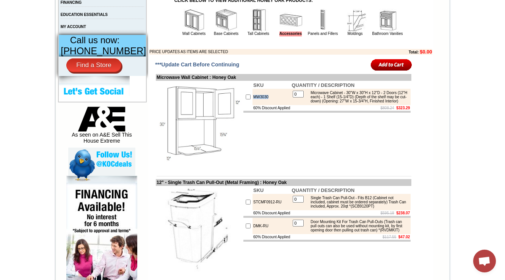
copy td "MW3030"
drag, startPoint x: 387, startPoint y: 111, endPoint x: 370, endPoint y: 116, distance: 17.5
click at [370, 103] on div "Microwave Cabinet - 30"W x 30"H x 12"D - 2 Doors (12"H each) - 1 Shelf (15-1/4"…" at bounding box center [358, 97] width 102 height 13
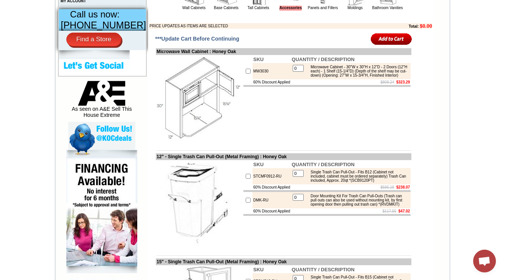
scroll to position [303, 0]
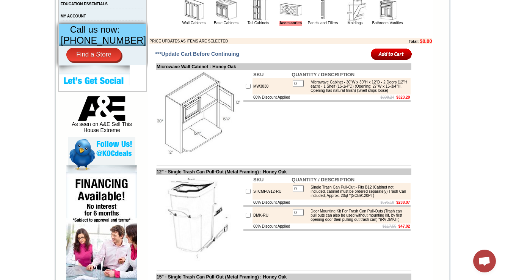
scroll to position [303, 0]
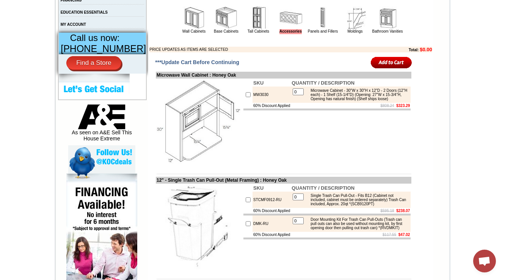
scroll to position [303, 0]
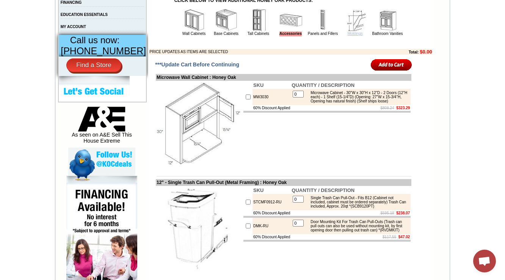
click at [353, 36] on link "Moldings" at bounding box center [354, 33] width 15 height 4
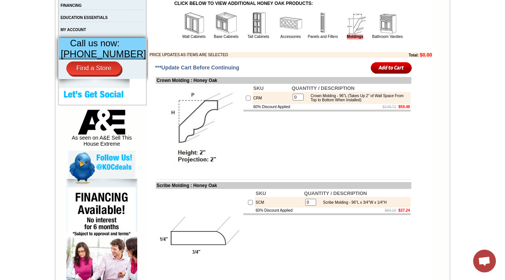
scroll to position [243, 0]
